Goal: Task Accomplishment & Management: Manage account settings

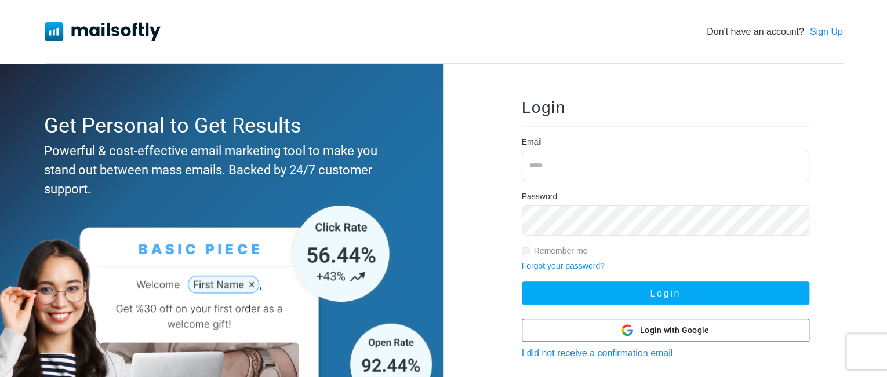
click at [582, 167] on input "email" at bounding box center [665, 166] width 287 height 31
type input "**********"
click at [522, 282] on button "Login" at bounding box center [665, 293] width 287 height 23
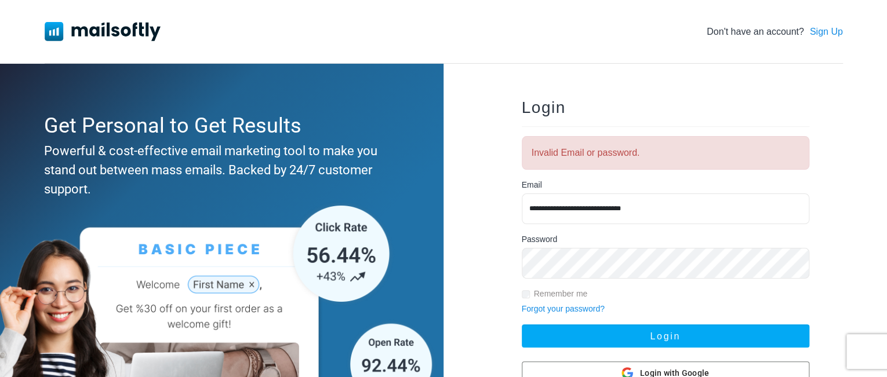
click at [522, 325] on button "Login" at bounding box center [665, 336] width 287 height 23
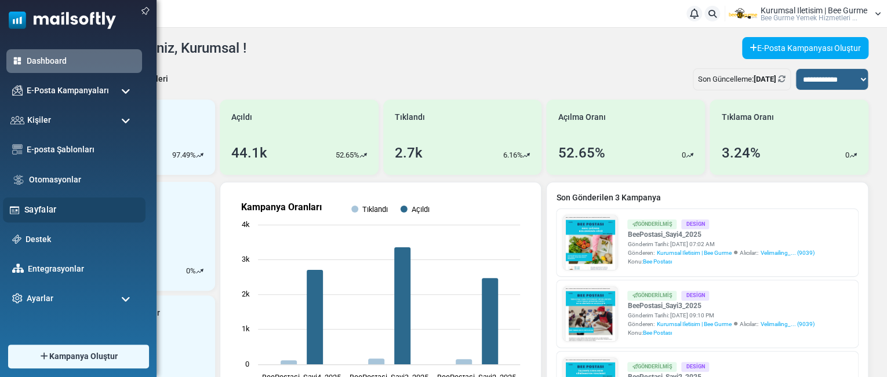
click at [34, 210] on link "Sayfalar" at bounding box center [81, 209] width 115 height 13
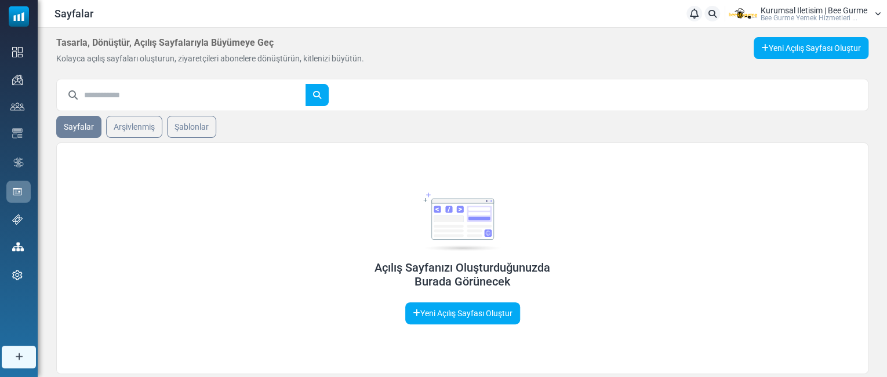
click at [879, 14] on icon at bounding box center [878, 13] width 6 height 7
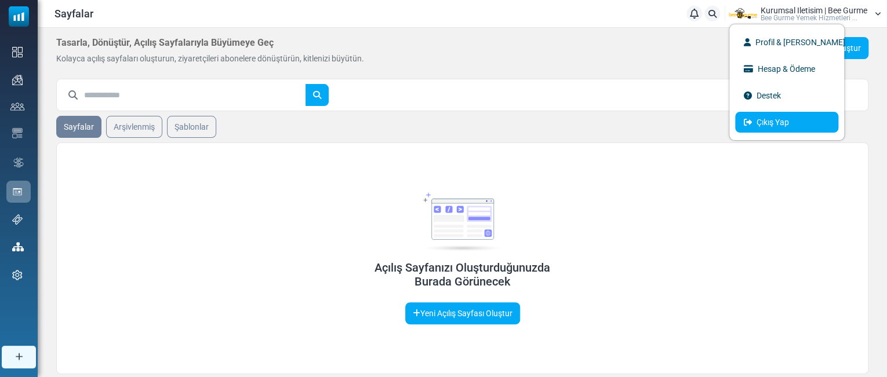
click at [764, 126] on link "Çıkış Yap" at bounding box center [786, 122] width 103 height 21
